Goal: Task Accomplishment & Management: Use online tool/utility

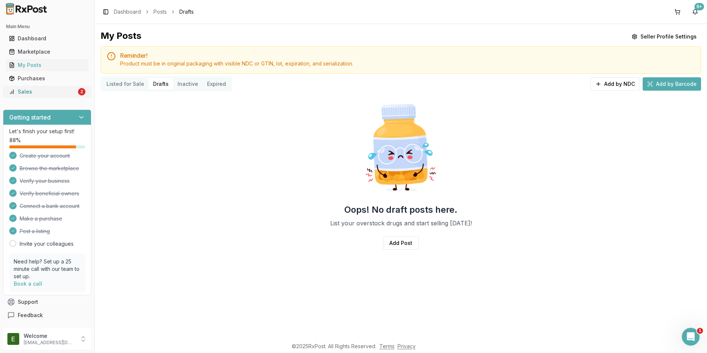
click at [39, 90] on div "Sales" at bounding box center [43, 91] width 68 height 7
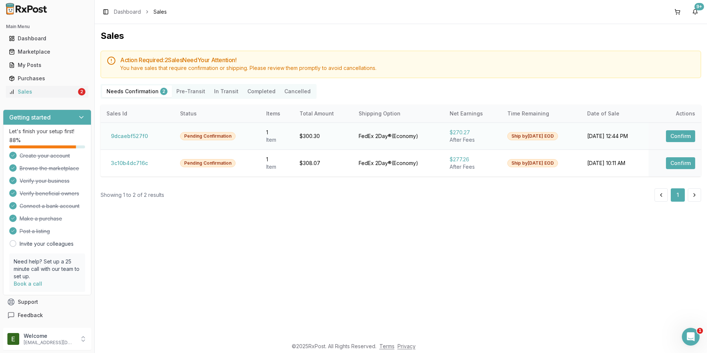
click at [680, 139] on button "Confirm" at bounding box center [680, 136] width 29 height 12
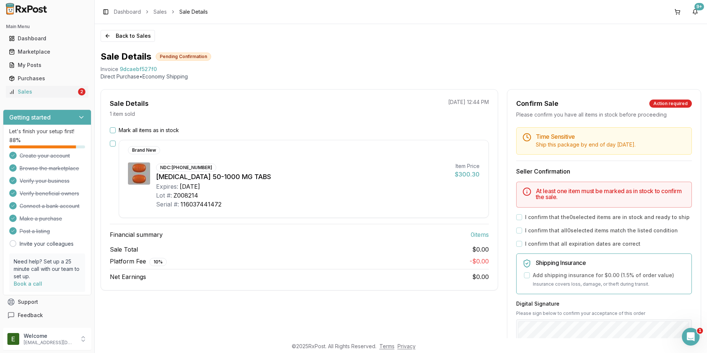
click at [112, 132] on button "Mark all items as in stock" at bounding box center [113, 130] width 6 height 6
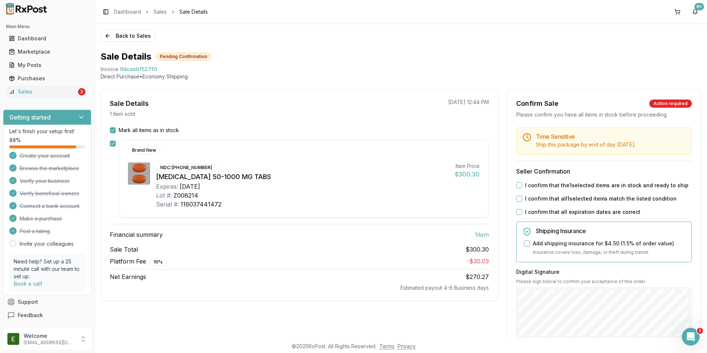
click at [518, 186] on button "I confirm that the 1 selected items are in stock and ready to ship" at bounding box center [519, 185] width 6 height 6
click at [516, 200] on button "I confirm that all 1 selected items match the listed condition" at bounding box center [519, 199] width 6 height 6
click at [518, 214] on button "I confirm that all expiration dates are correct" at bounding box center [519, 212] width 6 height 6
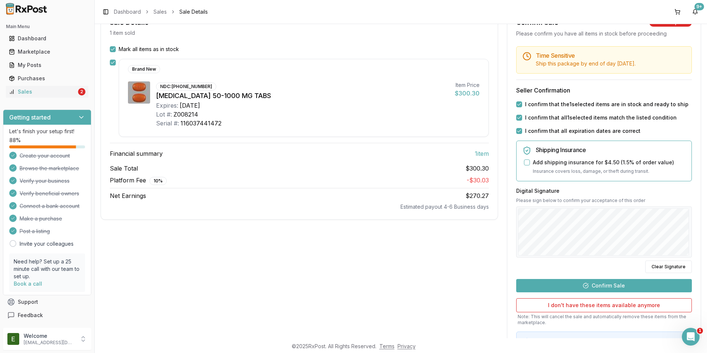
scroll to position [111, 0]
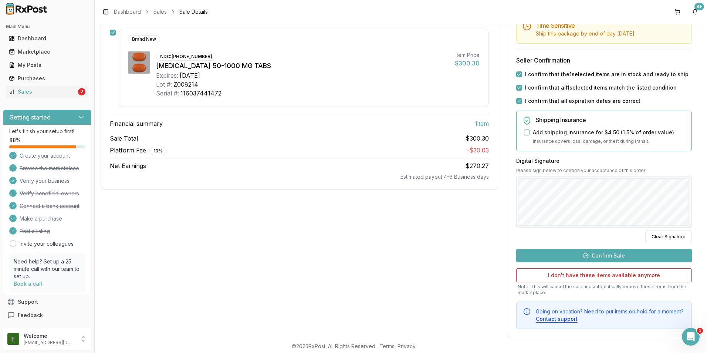
click at [634, 254] on button "Confirm Sale" at bounding box center [604, 255] width 176 height 13
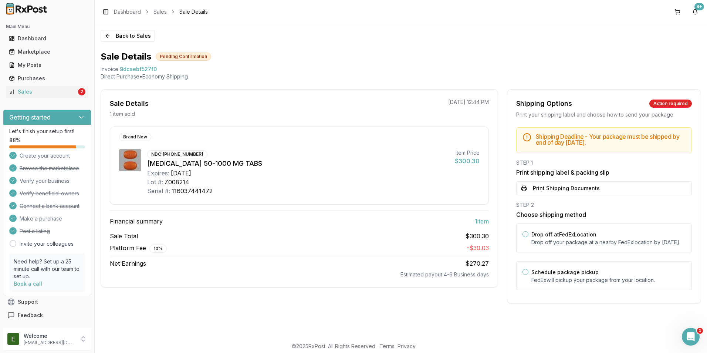
scroll to position [0, 0]
click at [535, 236] on label "Drop off at FedEx Location" at bounding box center [563, 234] width 65 height 6
click at [528, 236] on button "Drop off at FedEx Location" at bounding box center [525, 234] width 6 height 6
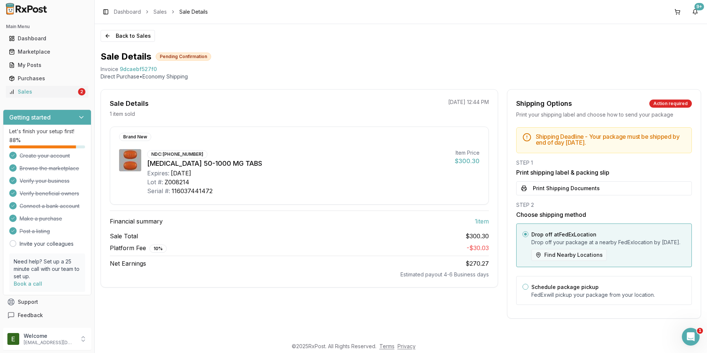
click at [572, 261] on button "Find Nearby Locations" at bounding box center [568, 255] width 75 height 12
click at [575, 188] on button "Print Shipping Documents" at bounding box center [604, 188] width 176 height 14
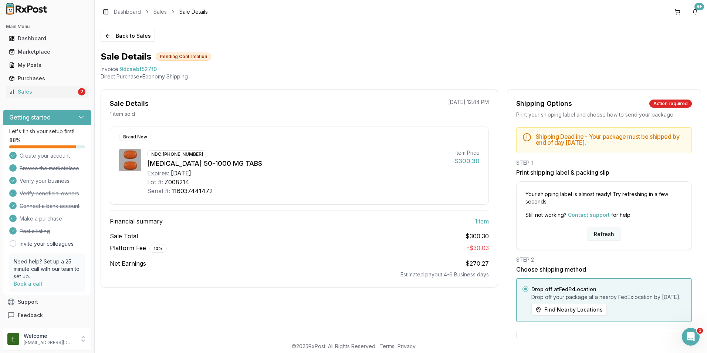
click at [609, 236] on button "Refresh" at bounding box center [604, 233] width 33 height 13
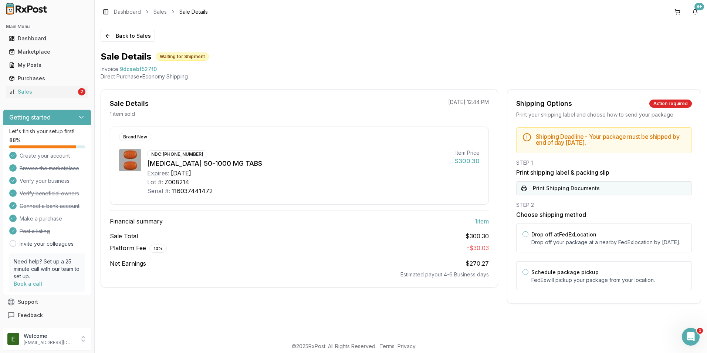
click at [552, 186] on button "Print Shipping Documents" at bounding box center [604, 188] width 176 height 14
click at [58, 94] on div "Sales" at bounding box center [43, 91] width 68 height 7
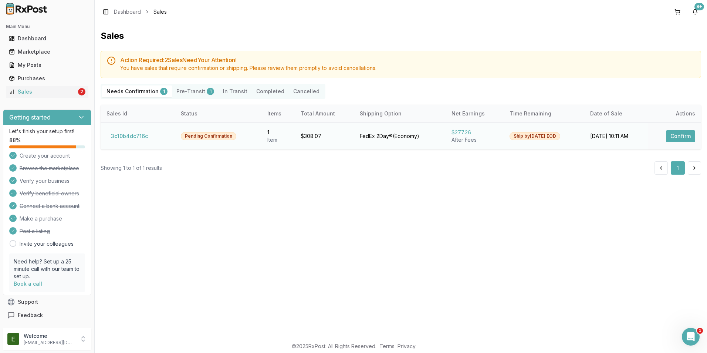
click at [684, 137] on button "Confirm" at bounding box center [680, 136] width 29 height 12
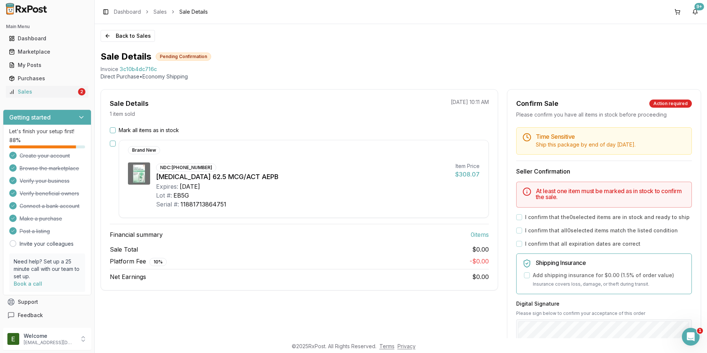
click at [114, 132] on button "Mark all items as in stock" at bounding box center [113, 130] width 6 height 6
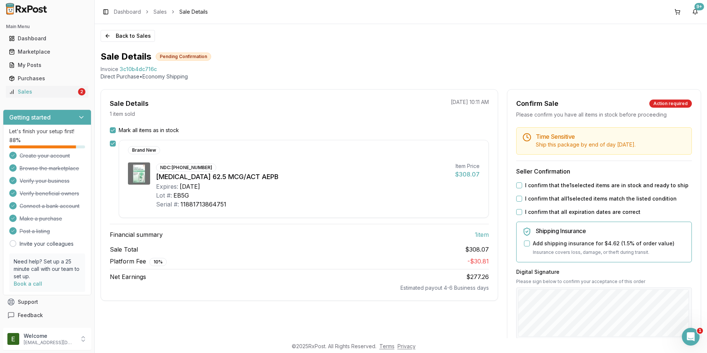
click at [516, 187] on button "I confirm that the 1 selected items are in stock and ready to ship" at bounding box center [519, 185] width 6 height 6
click at [517, 199] on button "I confirm that all 1 selected items match the listed condition" at bounding box center [519, 199] width 6 height 6
click at [518, 214] on button "I confirm that all expiration dates are correct" at bounding box center [519, 212] width 6 height 6
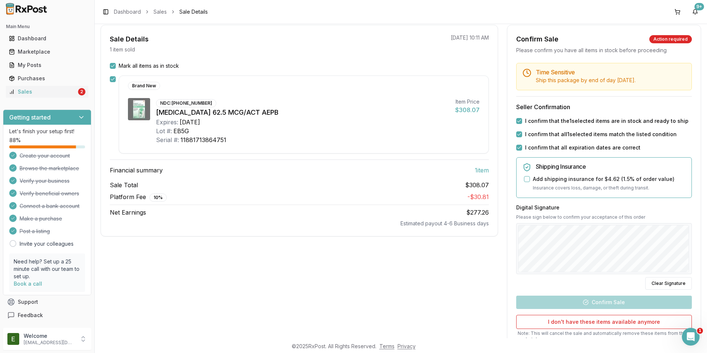
scroll to position [74, 0]
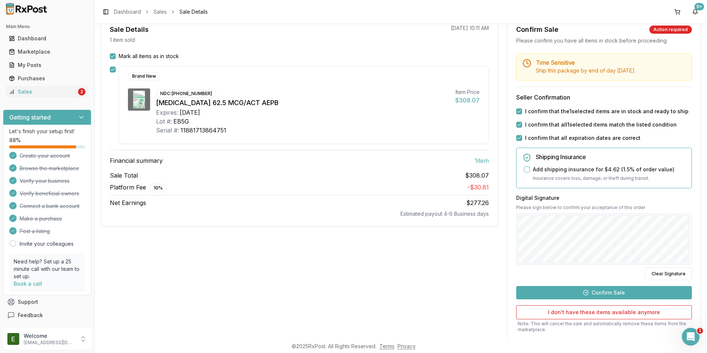
click at [615, 292] on button "Confirm Sale" at bounding box center [604, 292] width 176 height 13
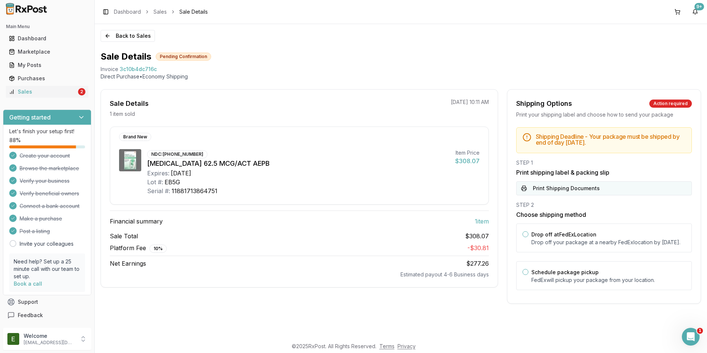
click at [565, 192] on button "Print Shipping Documents" at bounding box center [604, 188] width 176 height 14
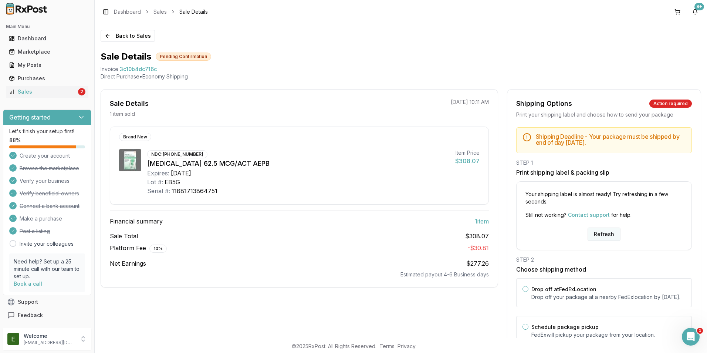
click at [601, 235] on button "Refresh" at bounding box center [604, 233] width 33 height 13
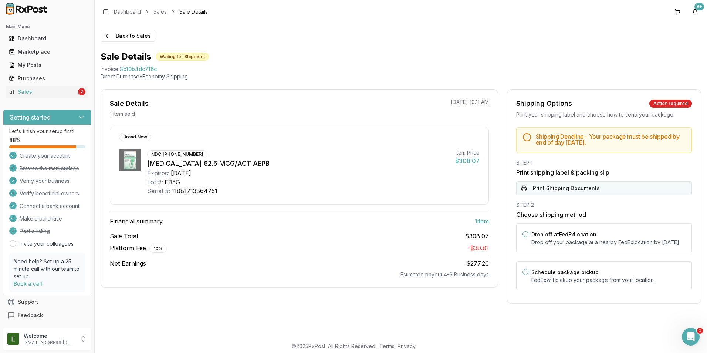
click at [575, 190] on button "Print Shipping Documents" at bounding box center [604, 188] width 176 height 14
click at [24, 91] on div "Sales" at bounding box center [43, 91] width 68 height 7
click at [554, 185] on button "Print Shipping Documents" at bounding box center [604, 188] width 176 height 14
